Goal: Task Accomplishment & Management: Manage account settings

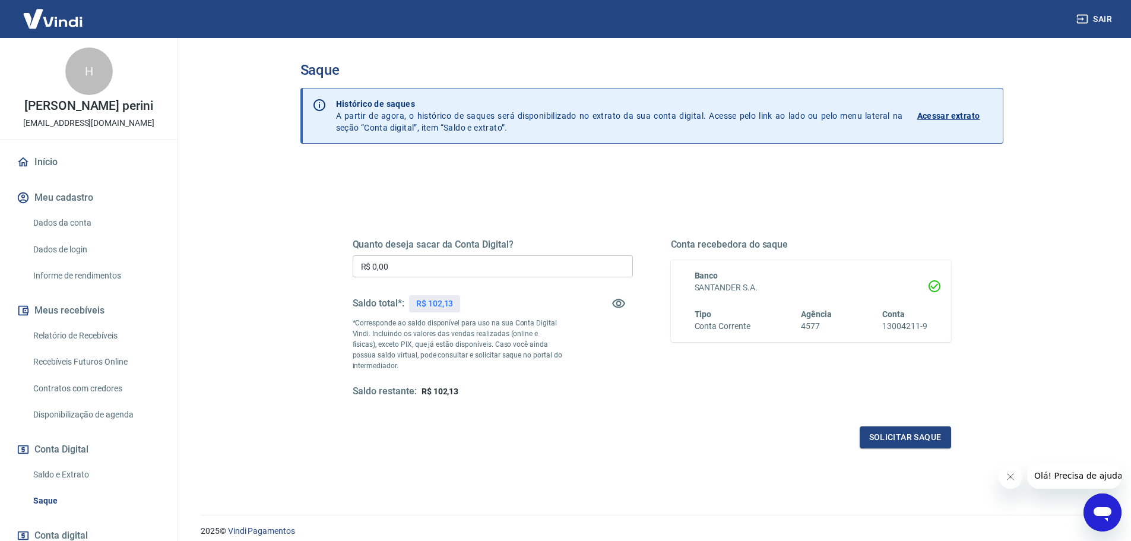
click at [417, 265] on input "R$ 0,00" at bounding box center [493, 266] width 280 height 22
type input "R$ 102,13"
drag, startPoint x: 692, startPoint y: 410, endPoint x: 703, endPoint y: 414, distance: 11.5
click at [698, 413] on div "Quanto deseja sacar da Conta Digital? R$ 102,13 ​ Saldo total*: R$ 102,13 *Corr…" at bounding box center [652, 329] width 599 height 238
click at [874, 437] on button "Solicitar saque" at bounding box center [905, 437] width 91 height 22
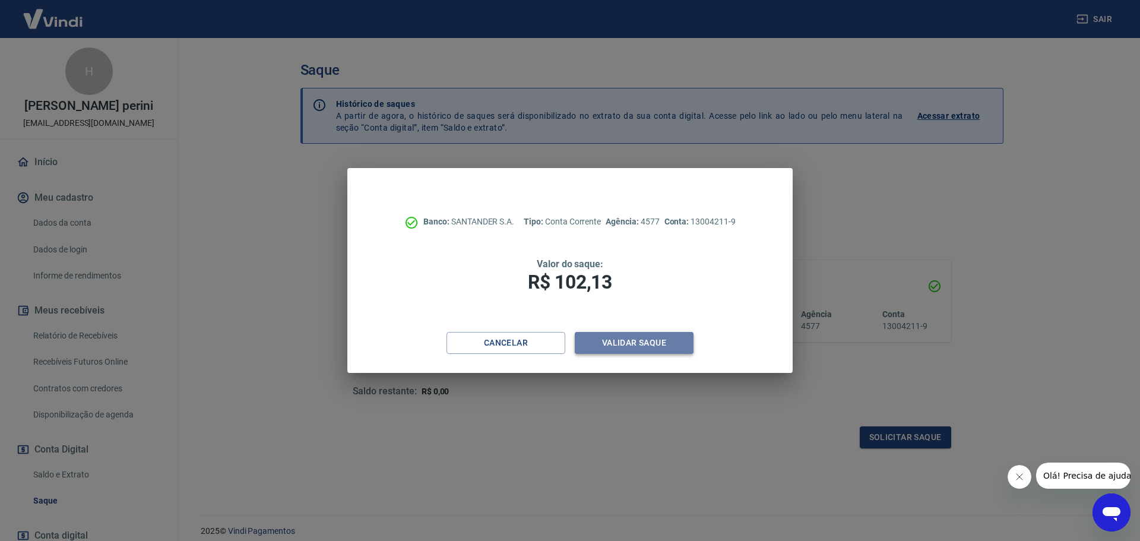
click at [671, 344] on button "Validar saque" at bounding box center [634, 343] width 119 height 22
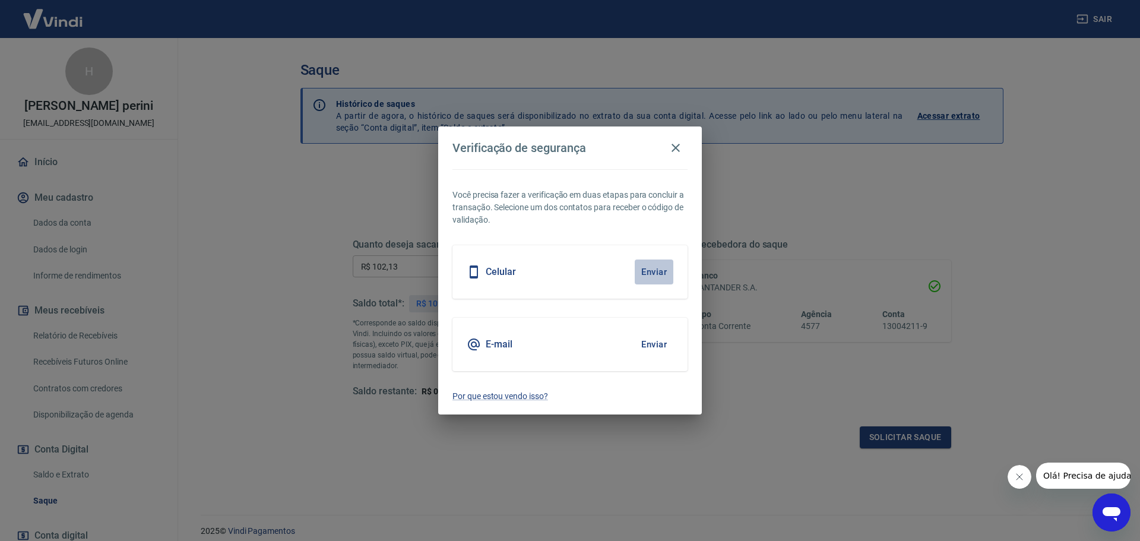
click at [650, 276] on button "Enviar" at bounding box center [654, 272] width 39 height 25
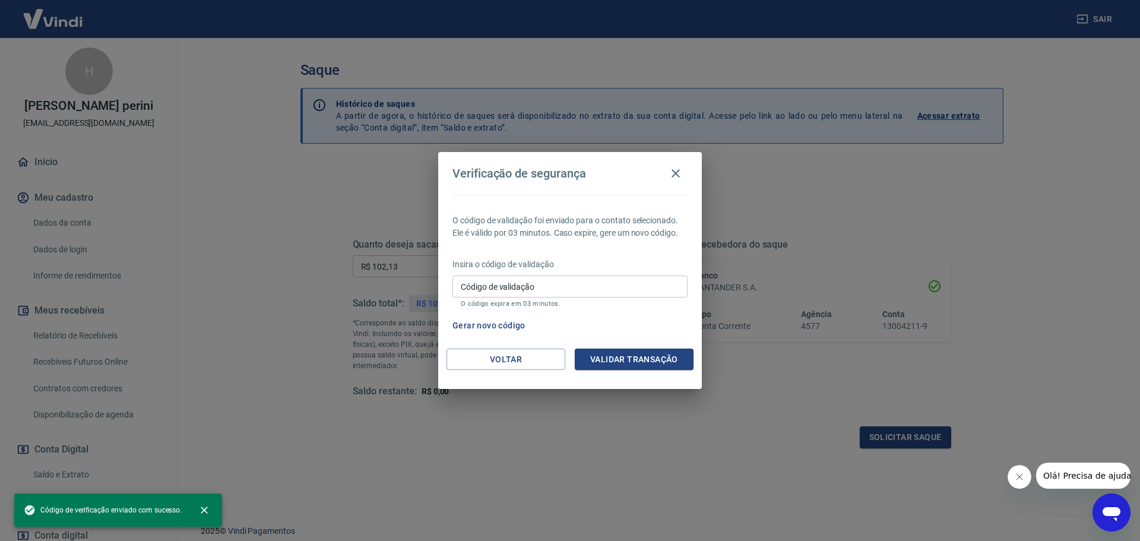
click at [606, 283] on input "Código de validação" at bounding box center [570, 287] width 235 height 22
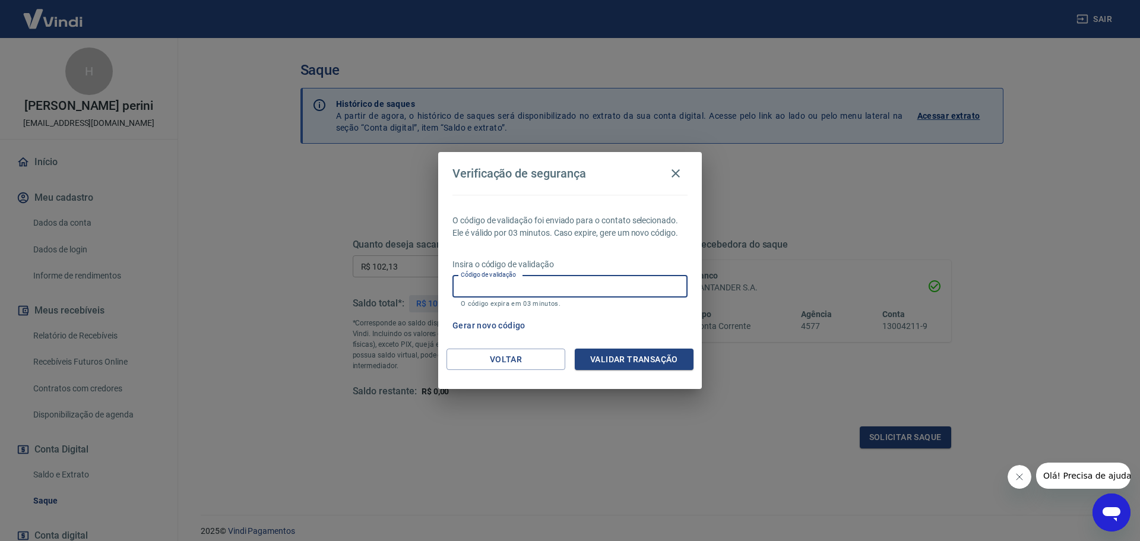
click at [607, 283] on input "Código de validação" at bounding box center [570, 287] width 235 height 22
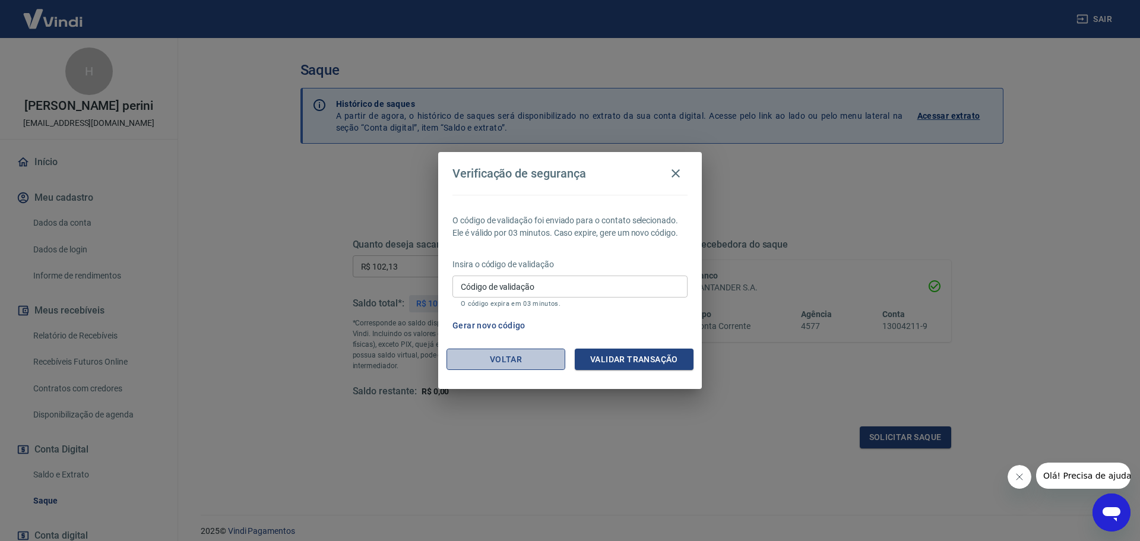
click at [507, 355] on button "Voltar" at bounding box center [506, 360] width 119 height 22
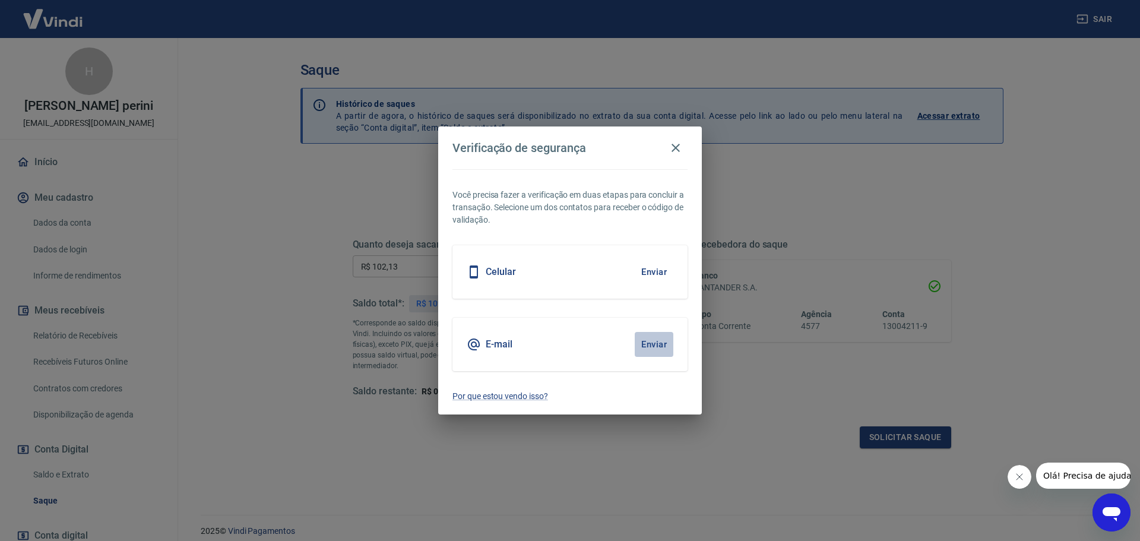
click at [651, 344] on button "Enviar" at bounding box center [654, 344] width 39 height 25
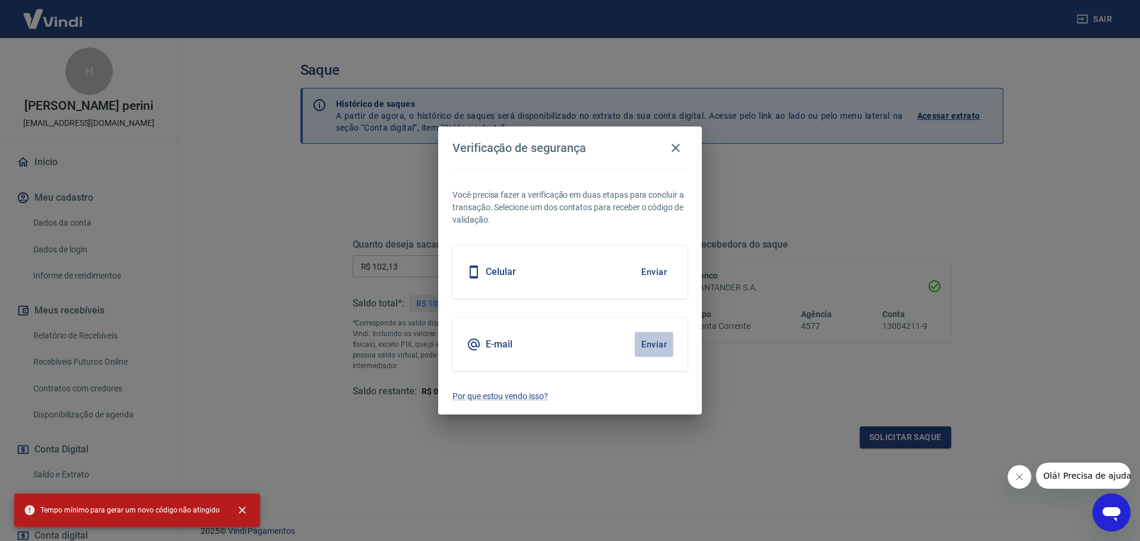
click at [651, 342] on button "Enviar" at bounding box center [654, 344] width 39 height 25
click at [685, 148] on button "button" at bounding box center [676, 148] width 24 height 24
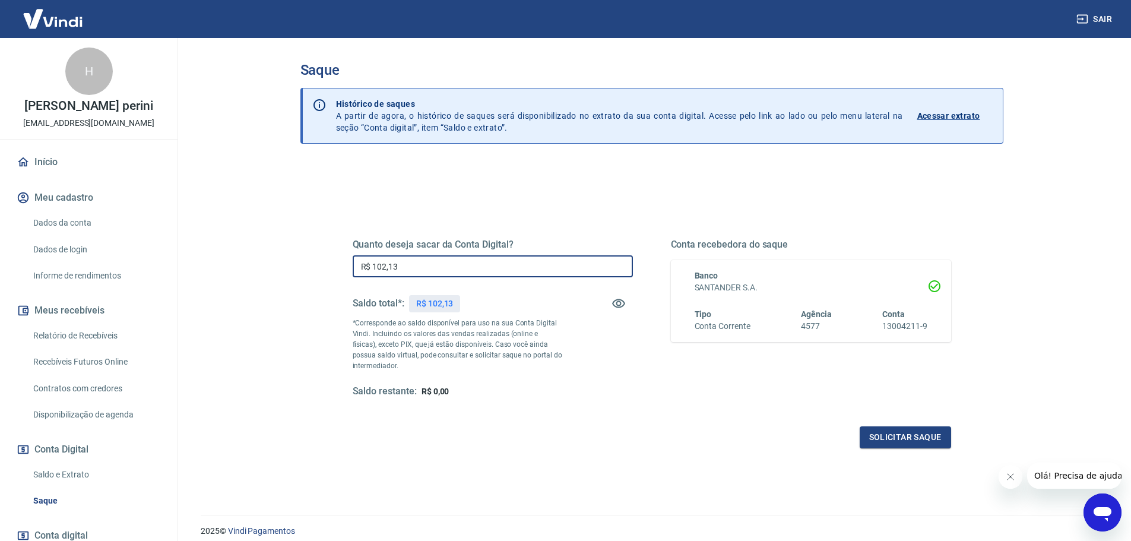
click at [448, 256] on input "R$ 102,13" at bounding box center [493, 266] width 280 height 22
click at [922, 440] on button "Solicitar saque" at bounding box center [905, 437] width 91 height 22
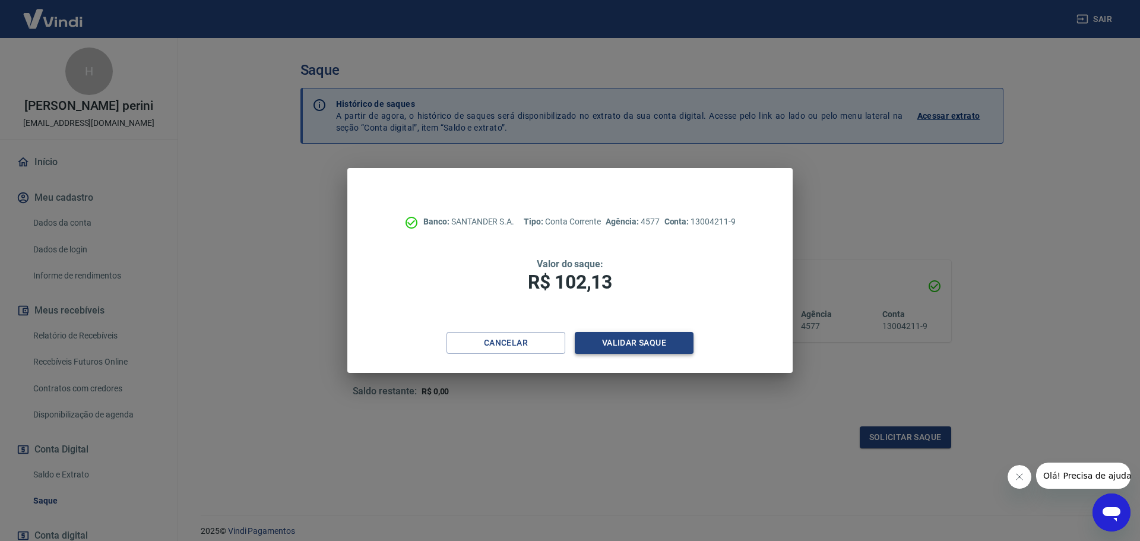
click at [617, 337] on button "Validar saque" at bounding box center [634, 343] width 119 height 22
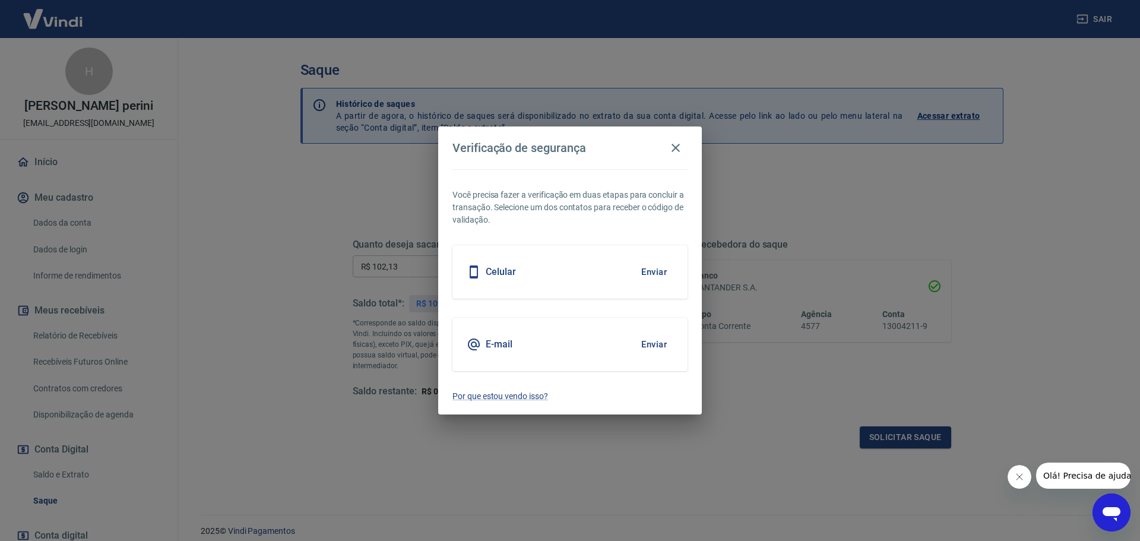
drag, startPoint x: 675, startPoint y: 347, endPoint x: 669, endPoint y: 348, distance: 6.6
click at [675, 348] on div "E-mail Enviar" at bounding box center [570, 344] width 235 height 53
click at [666, 348] on button "Enviar" at bounding box center [654, 344] width 39 height 25
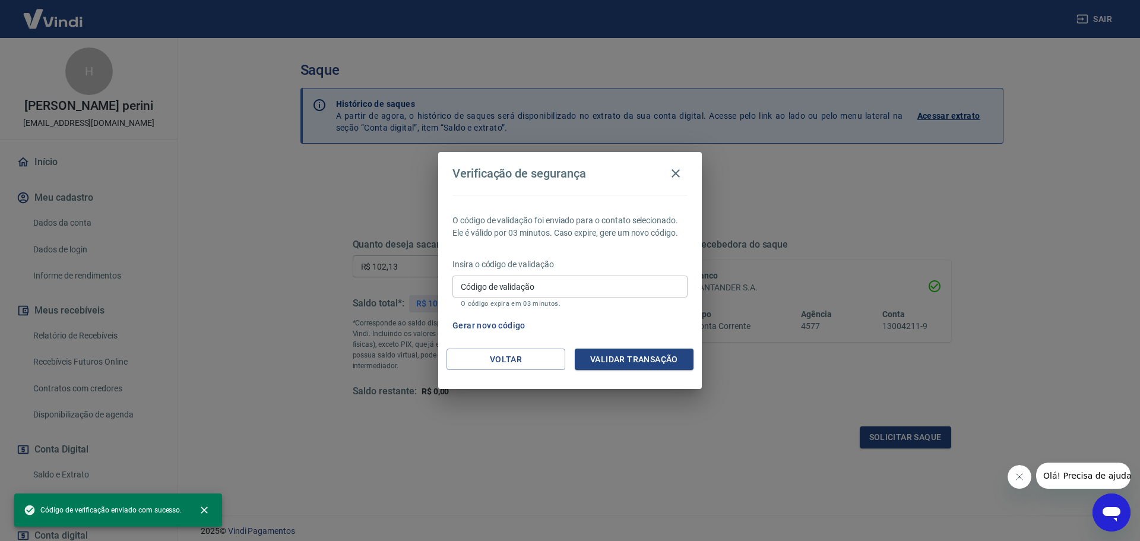
click at [580, 271] on div "Insira o código de validação Código de validação Código de validação O código e…" at bounding box center [570, 284] width 235 height 52
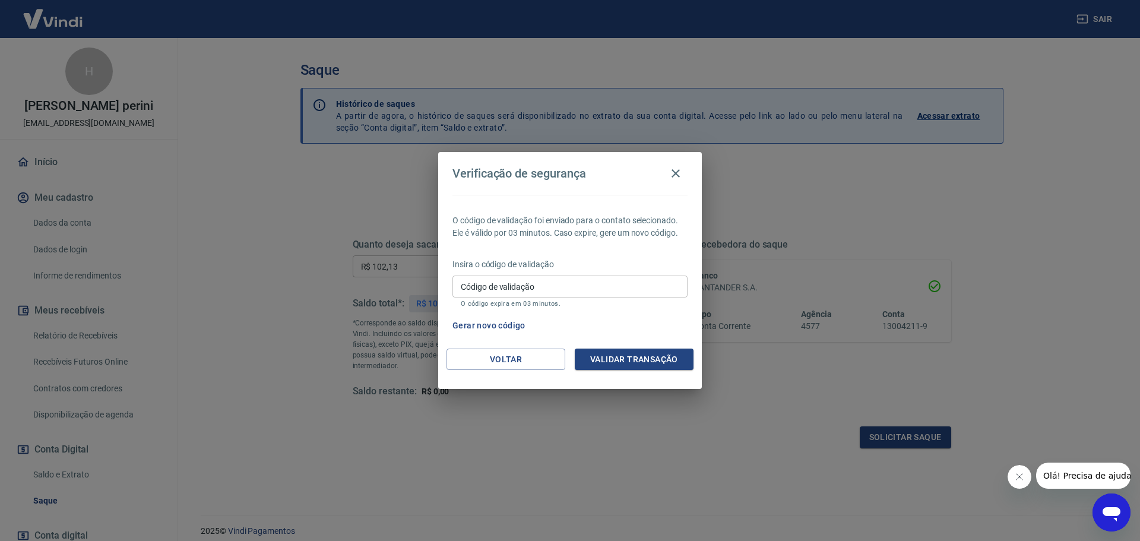
click at [584, 287] on input "Código de validação" at bounding box center [570, 287] width 235 height 22
type input "988396"
click at [668, 355] on button "Validar transação" at bounding box center [634, 360] width 119 height 22
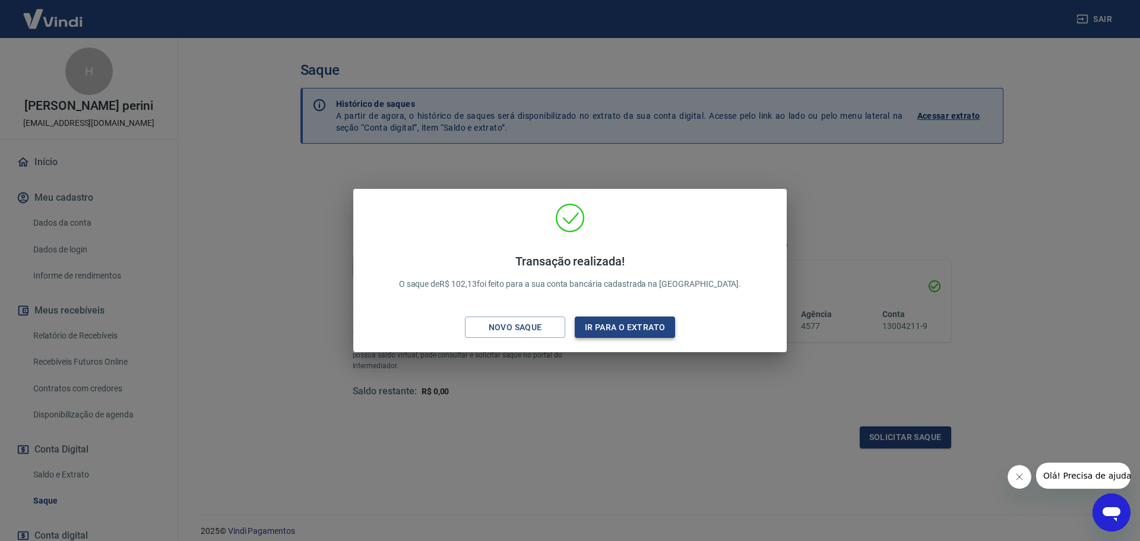
click at [622, 319] on button "Ir para o extrato" at bounding box center [625, 328] width 100 height 22
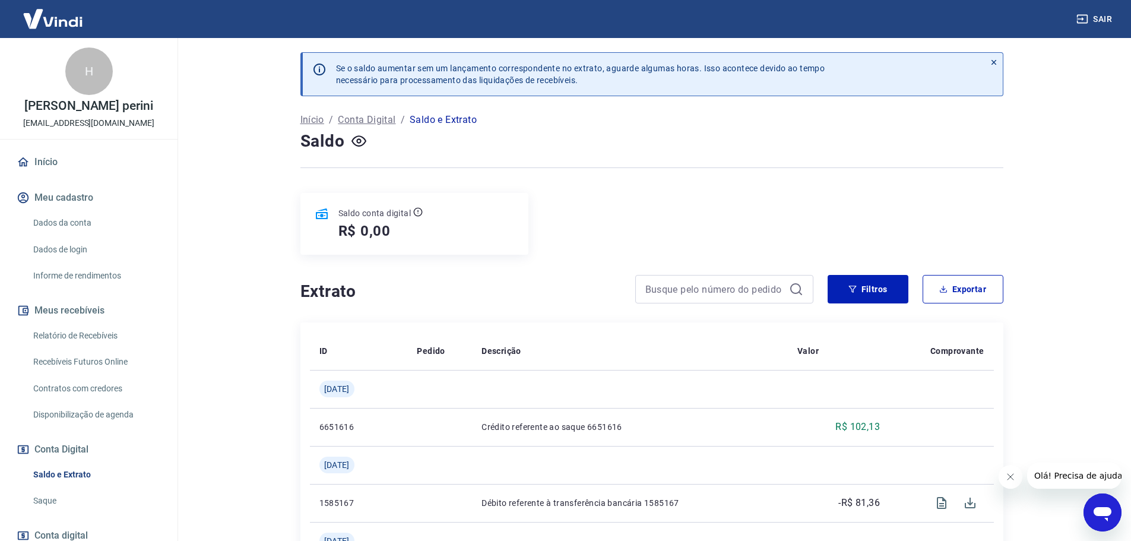
click at [94, 155] on link "Início" at bounding box center [88, 162] width 149 height 26
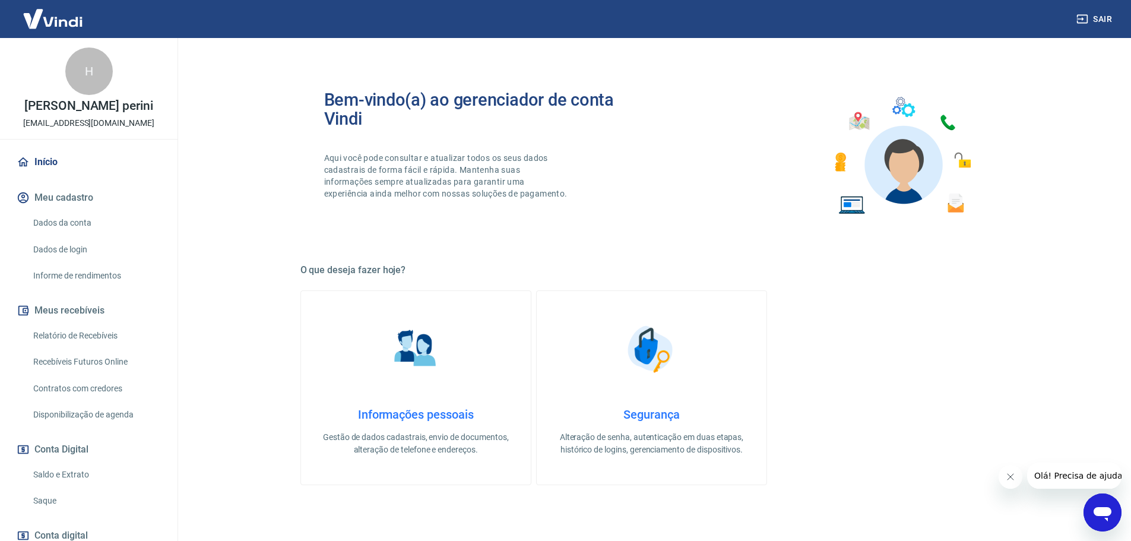
click at [80, 159] on link "Início" at bounding box center [88, 162] width 149 height 26
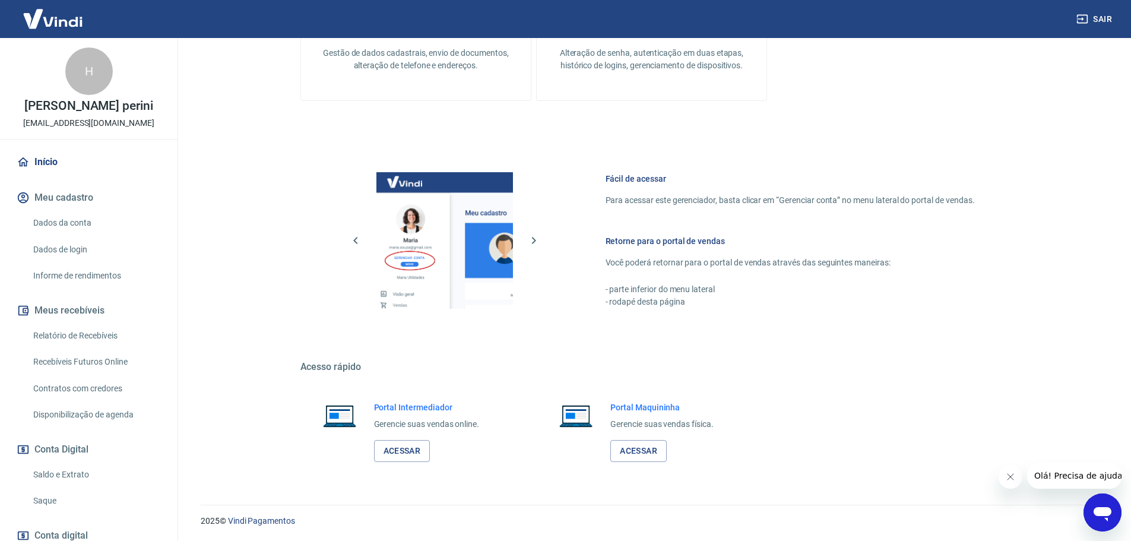
scroll to position [385, 0]
click at [82, 157] on link "Início" at bounding box center [88, 162] width 149 height 26
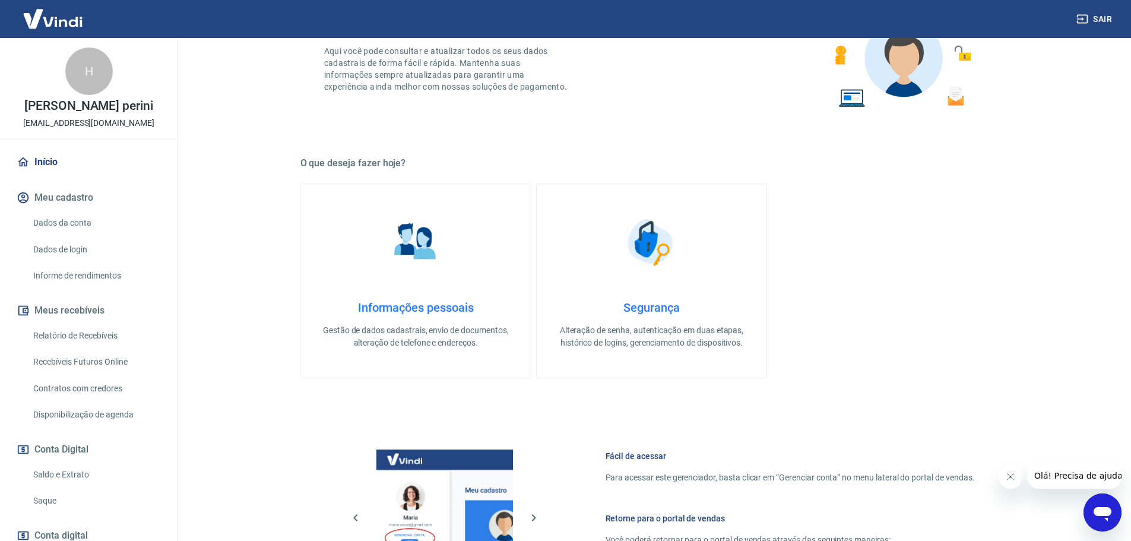
scroll to position [0, 0]
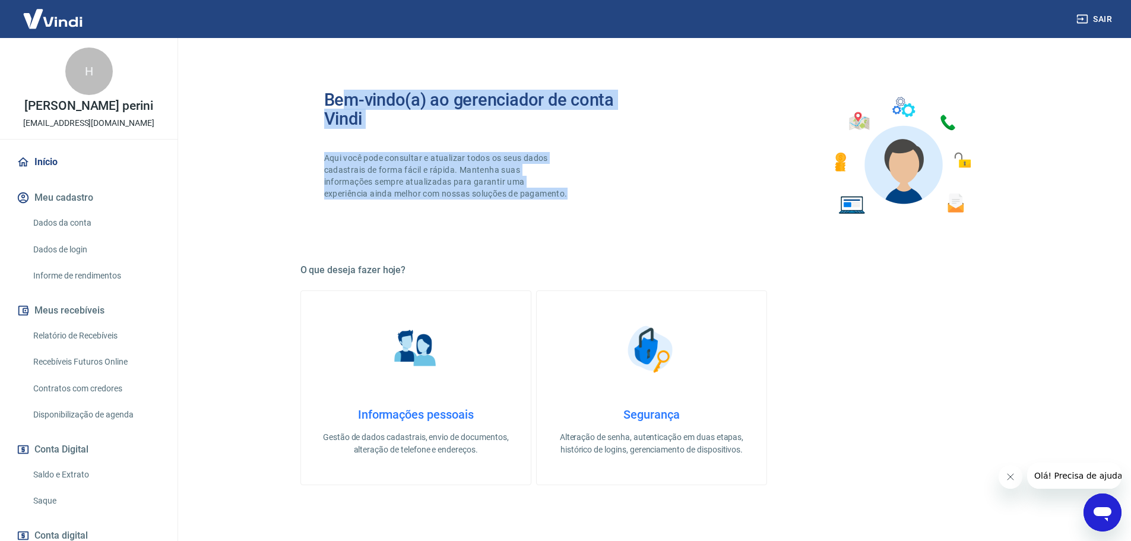
drag, startPoint x: 462, startPoint y: 189, endPoint x: 267, endPoint y: 87, distance: 219.9
click at [333, 103] on div "Bem-vindo(a) ao gerenciador de conta Vindi Aqui você pode consultar e atualizar…" at bounding box center [488, 155] width 328 height 131
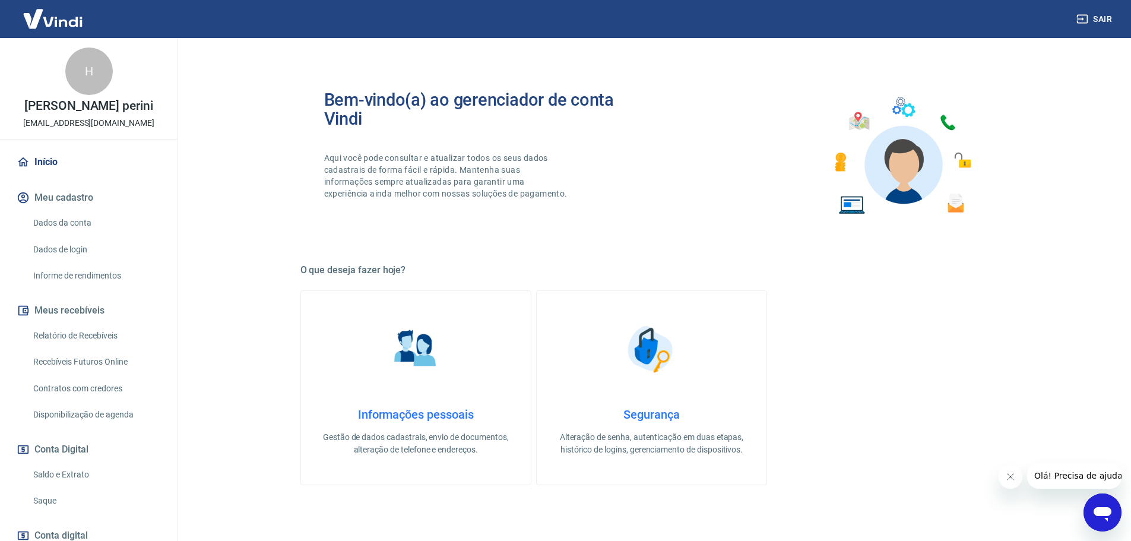
click at [267, 87] on main "Bem-vindo(a) ao gerenciador de conta Vindi Aqui você pode consultar e atualizar…" at bounding box center [651, 289] width 959 height 503
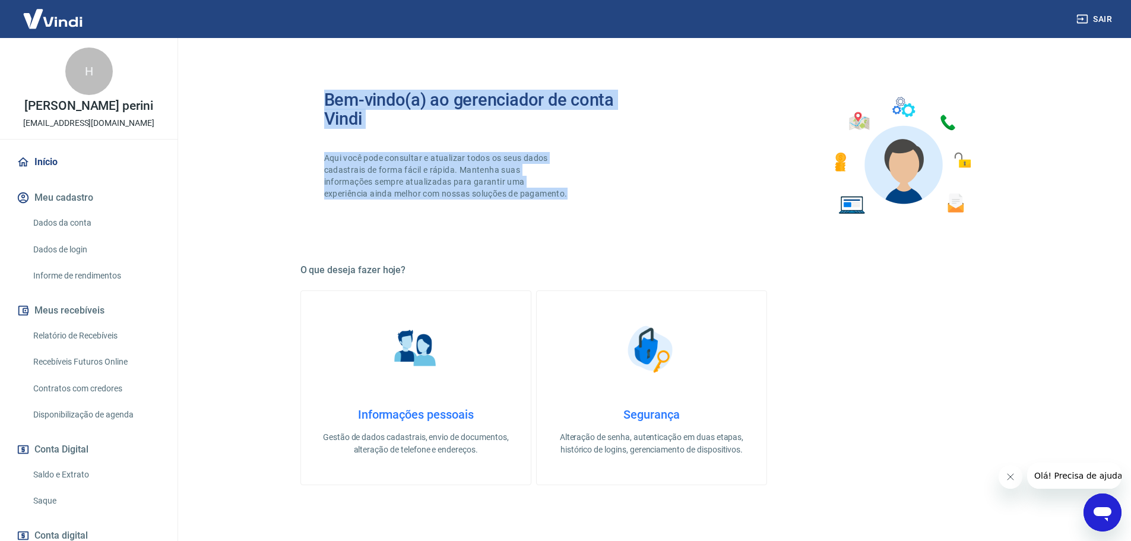
drag, startPoint x: 300, startPoint y: 94, endPoint x: 398, endPoint y: 219, distance: 157.8
click at [398, 219] on div "Bem-vindo(a) ao gerenciador de conta Vindi Aqui você pode consultar e atualizar…" at bounding box center [651, 155] width 703 height 169
click at [436, 200] on p "Aqui você pode consultar e atualizar todos os seus dados cadastrais de forma fá…" at bounding box center [447, 176] width 246 height 48
